Goal: Check status: Check status

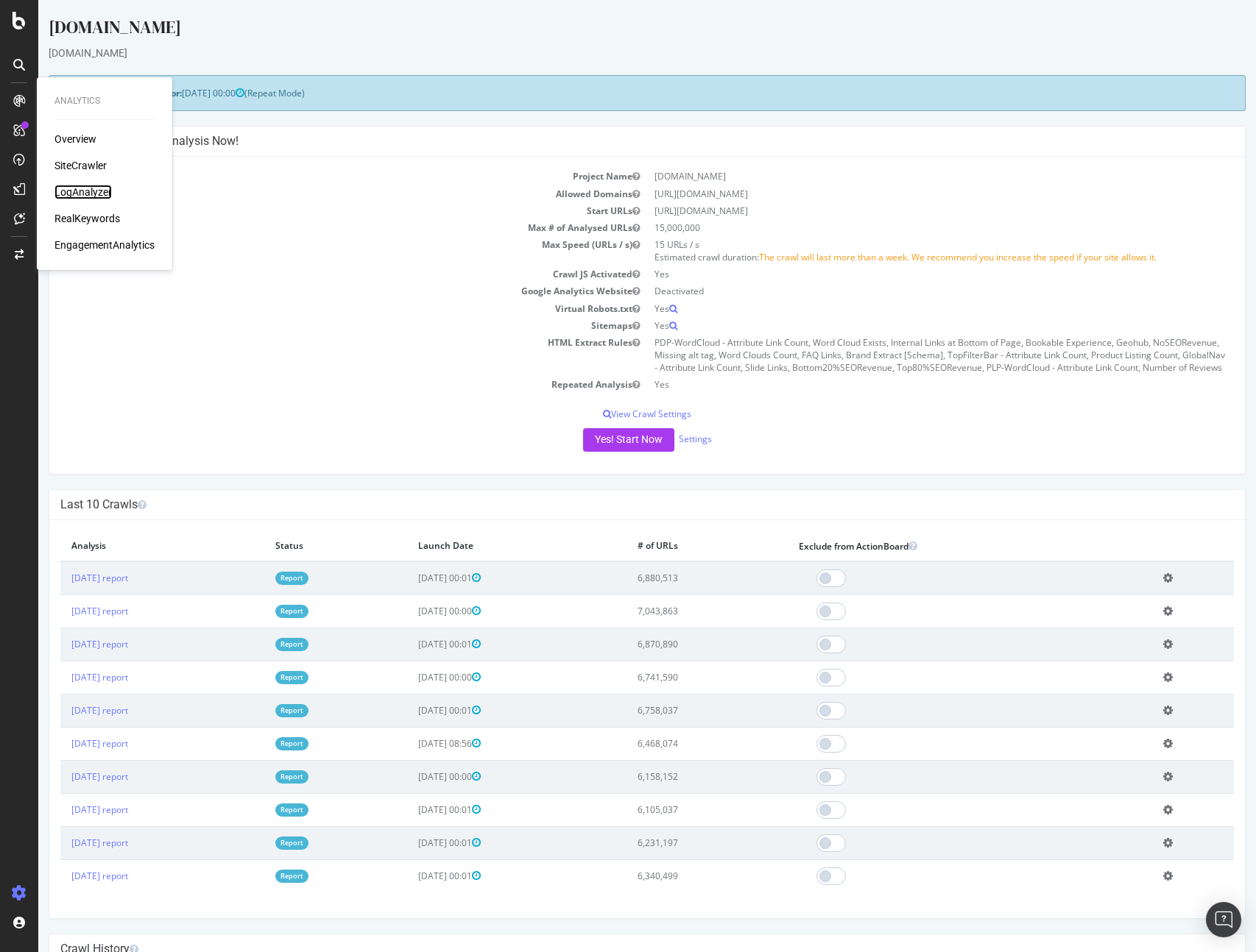
click at [89, 185] on div "LogAnalyzer" at bounding box center [83, 192] width 58 height 15
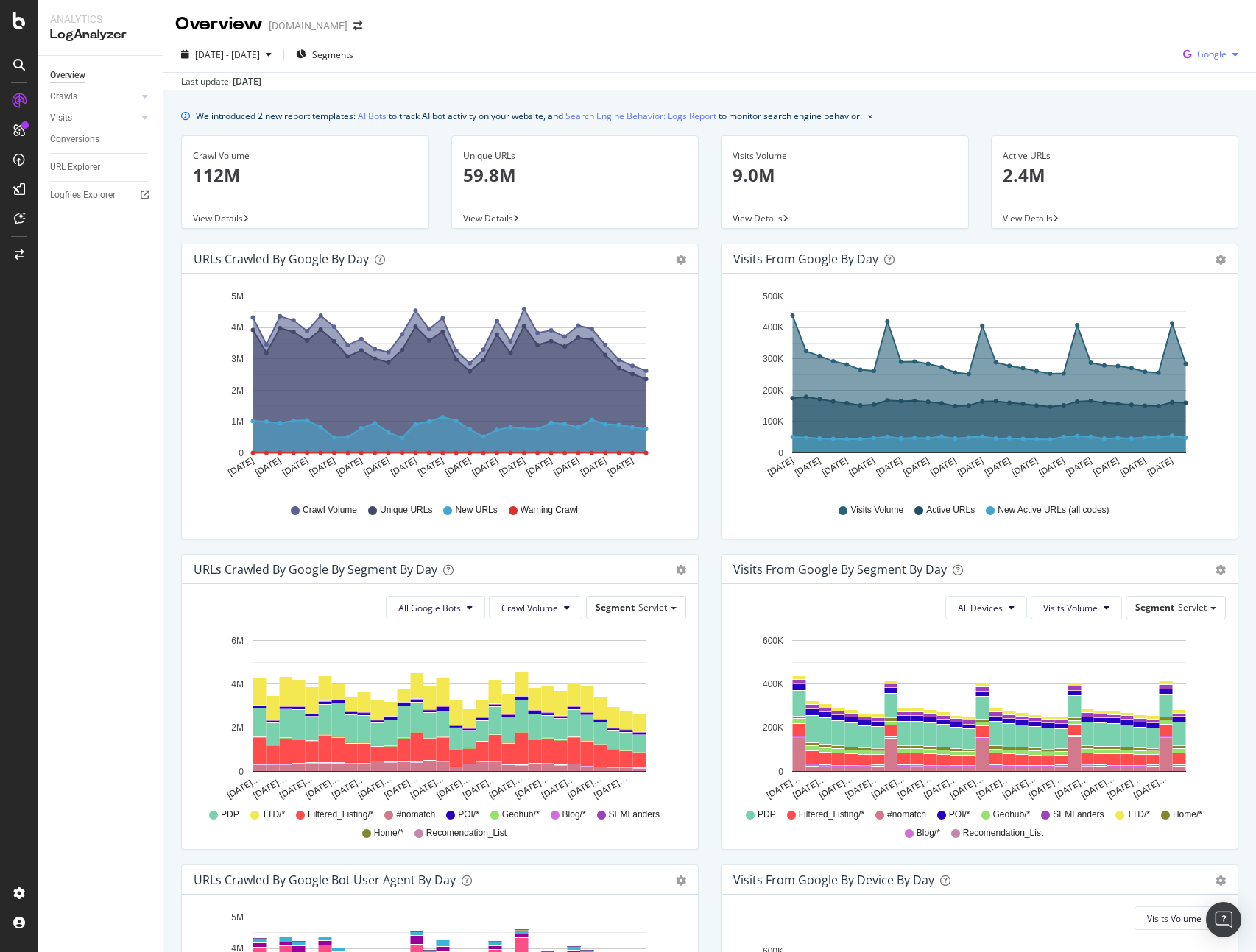
click at [1222, 58] on span "Google" at bounding box center [1211, 54] width 29 height 13
click at [1196, 111] on span "Bing" at bounding box center [1212, 112] width 55 height 14
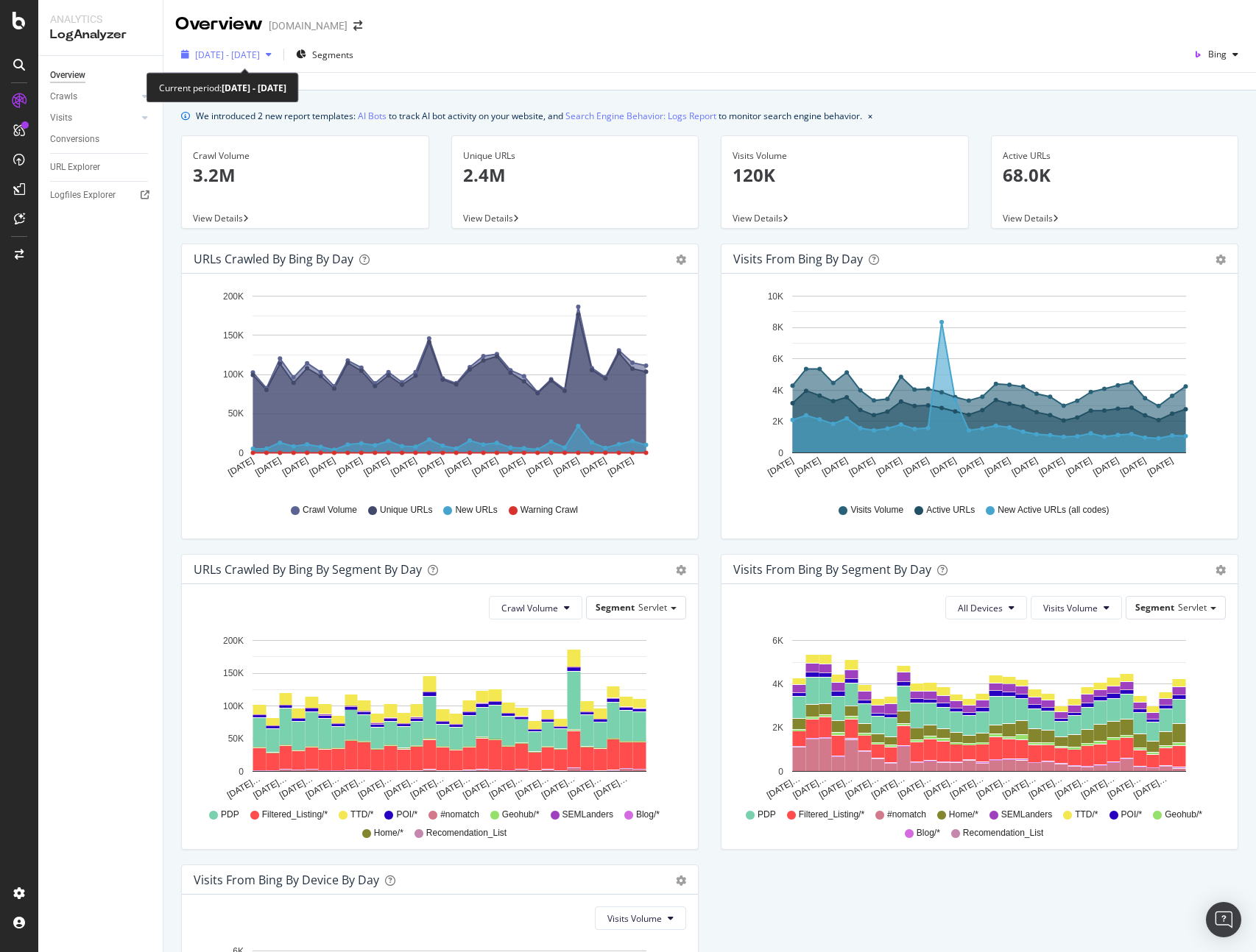
click at [277, 58] on div "button" at bounding box center [268, 54] width 18 height 9
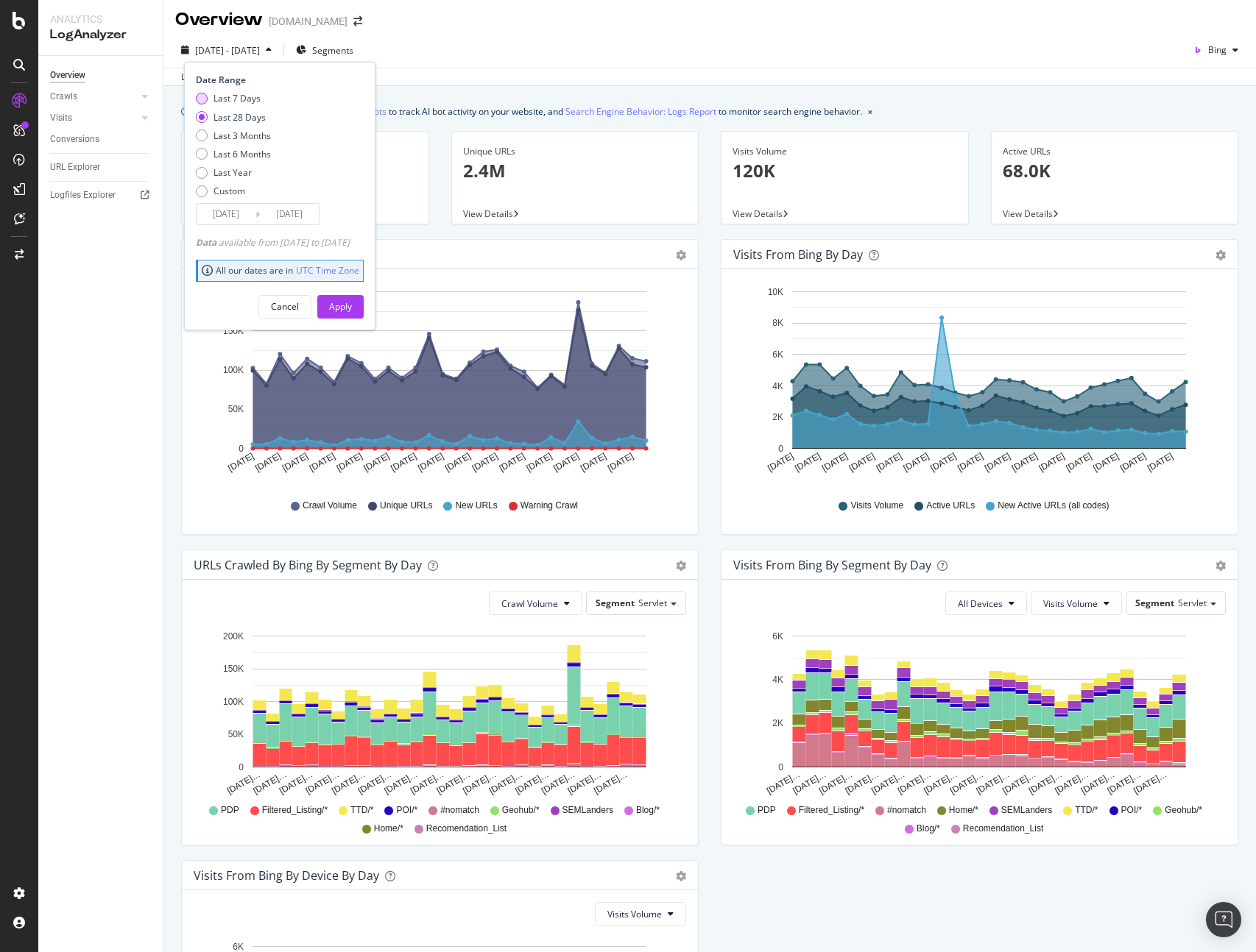
click at [228, 97] on div "Last 7 Days" at bounding box center [237, 98] width 47 height 13
type input "[DATE]"
click at [646, 56] on div "[DATE] - [DATE] Segments Date Range Last 7 Days Last 28 Days Last 3 Months Last…" at bounding box center [709, 53] width 1092 height 29
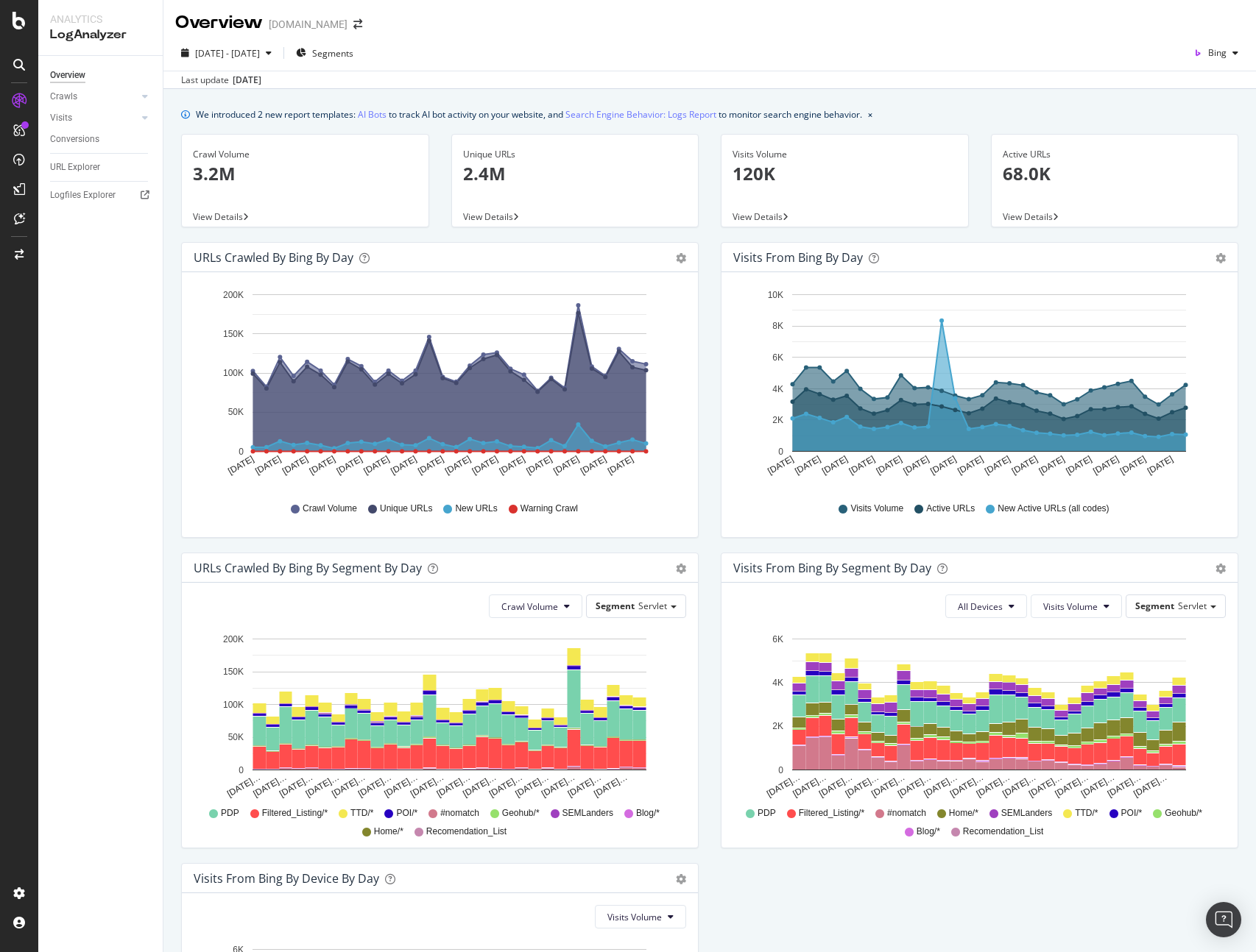
scroll to position [2, 0]
